Goal: Navigation & Orientation: Find specific page/section

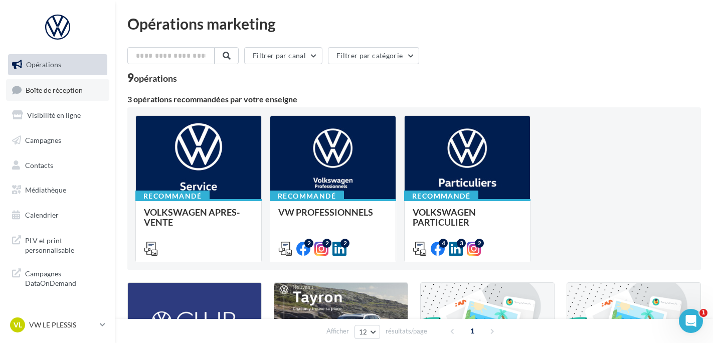
click at [56, 91] on span "Boîte de réception" at bounding box center [54, 89] width 57 height 9
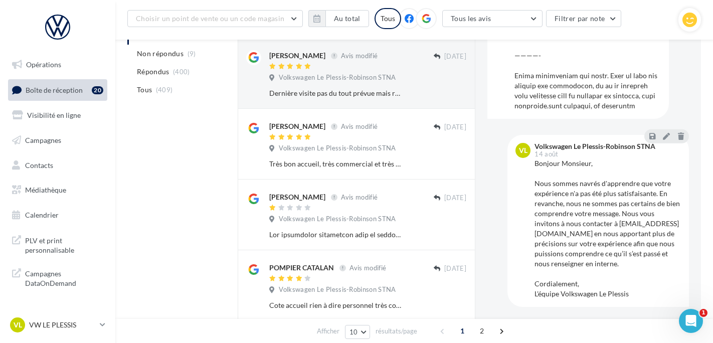
scroll to position [509, 0]
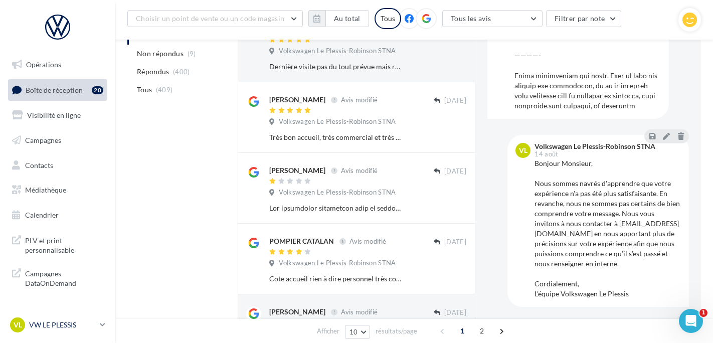
click at [84, 321] on p "VW LE PLESSIS" at bounding box center [62, 325] width 67 height 10
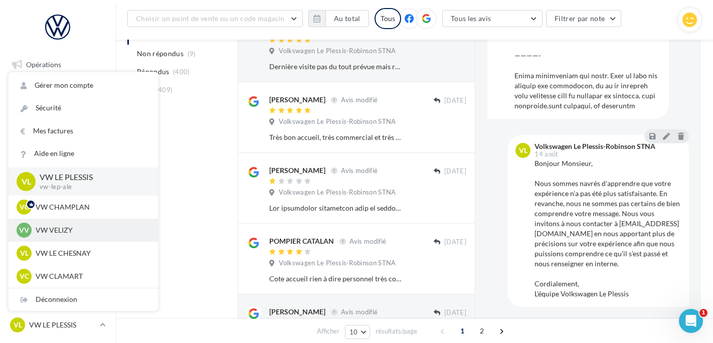
click at [77, 240] on div "VV VW VELIZY vw-vel-ale" at bounding box center [83, 230] width 149 height 23
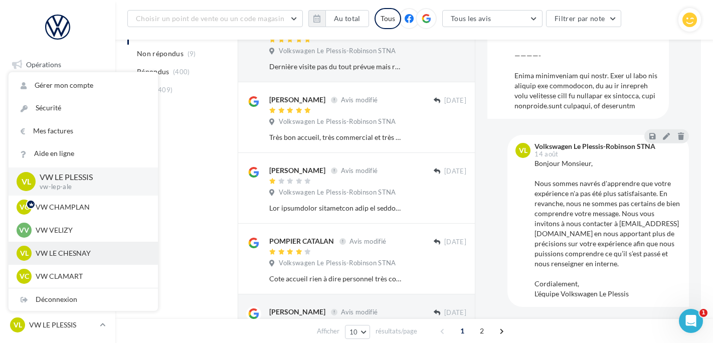
click at [79, 251] on p "VW LE CHESNAY" at bounding box center [91, 253] width 110 height 10
